Goal: Task Accomplishment & Management: Manage account settings

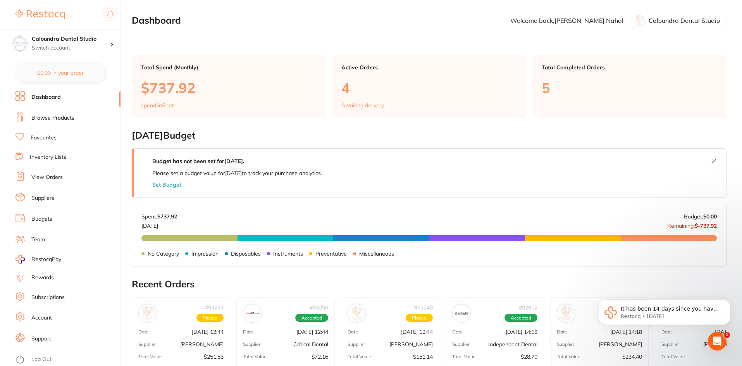
click at [51, 178] on link "View Orders" at bounding box center [46, 178] width 31 height 8
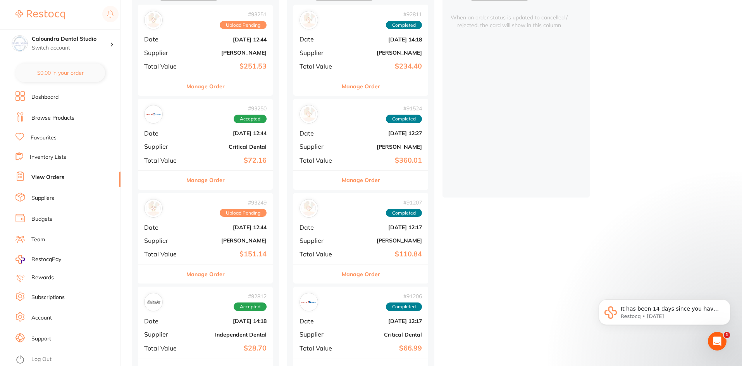
scroll to position [116, 0]
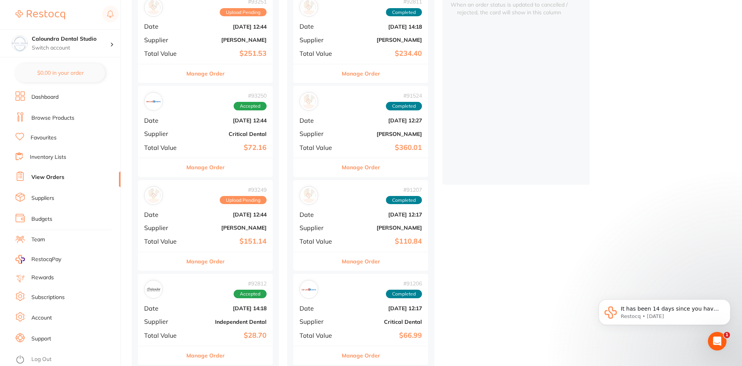
click at [209, 262] on button "Manage Order" at bounding box center [205, 261] width 38 height 19
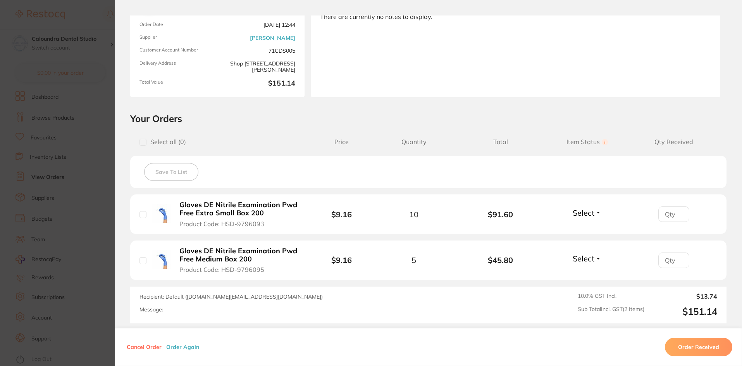
scroll to position [150, 0]
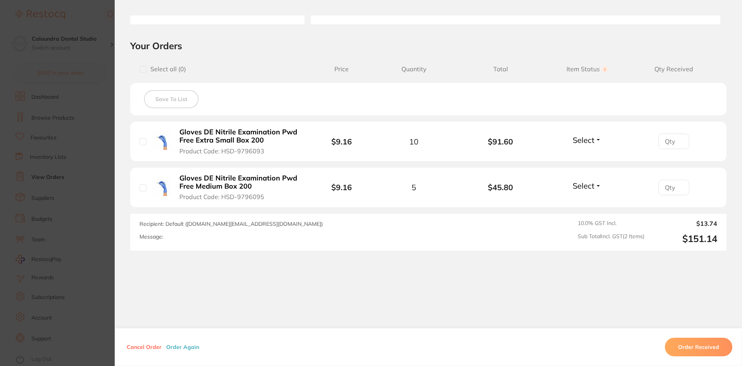
click at [141, 189] on input "checkbox" at bounding box center [143, 188] width 7 height 7
checkbox input "true"
click at [140, 139] on input "checkbox" at bounding box center [143, 141] width 7 height 7
checkbox input "true"
click at [701, 347] on button "Order Received" at bounding box center [698, 347] width 67 height 19
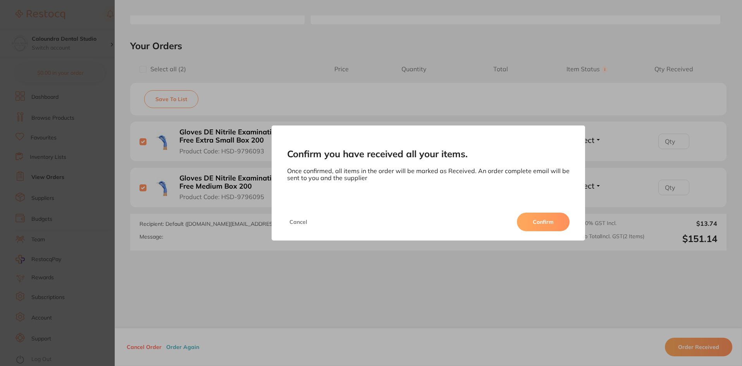
click at [540, 227] on button "Confirm" at bounding box center [543, 222] width 53 height 19
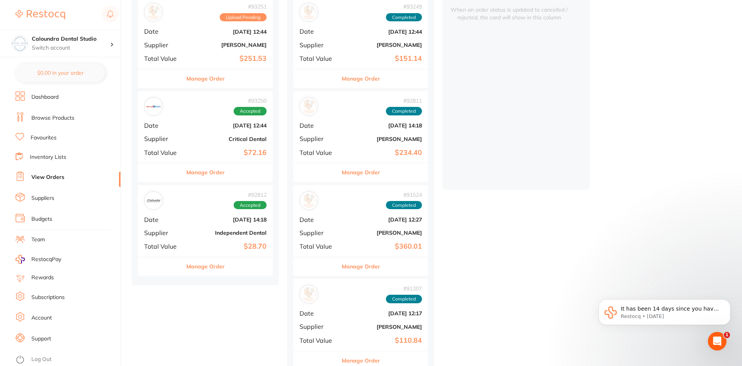
scroll to position [39, 0]
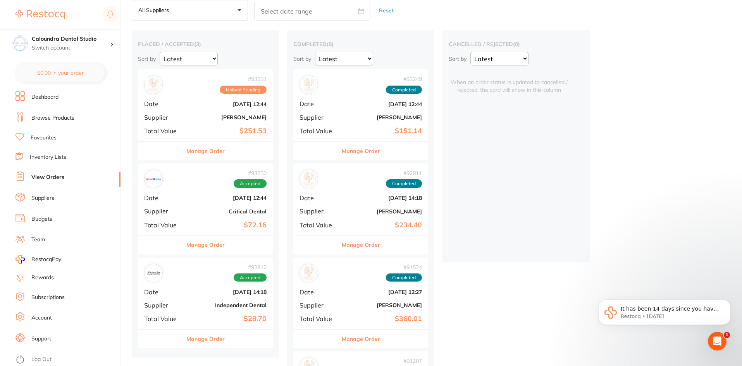
click at [369, 152] on button "Manage Order" at bounding box center [361, 151] width 38 height 19
